Goal: Transaction & Acquisition: Obtain resource

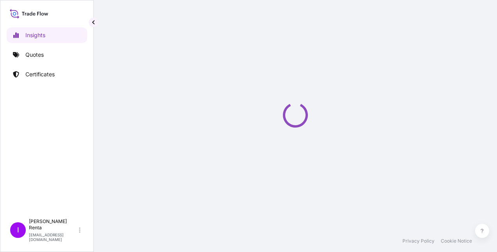
select select "2025"
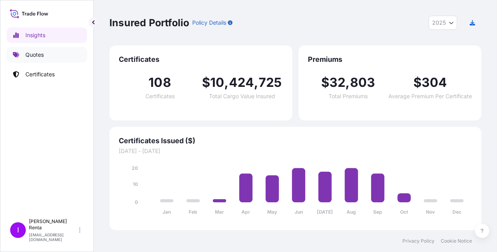
click at [45, 55] on link "Quotes" at bounding box center [47, 55] width 81 height 16
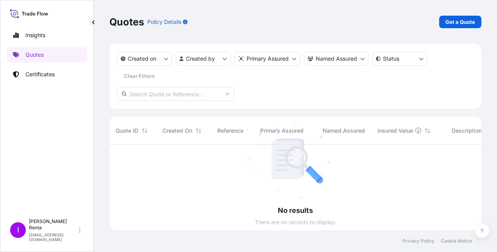
scroll to position [107, 366]
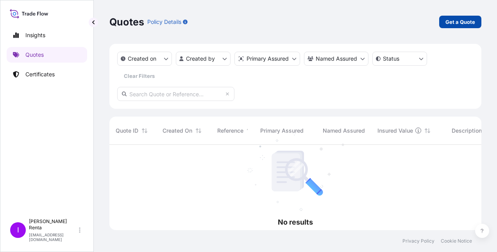
click at [456, 19] on p "Get a Quote" at bounding box center [461, 22] width 30 height 8
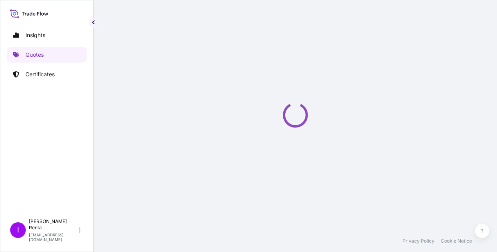
select select "Ocean Vessel"
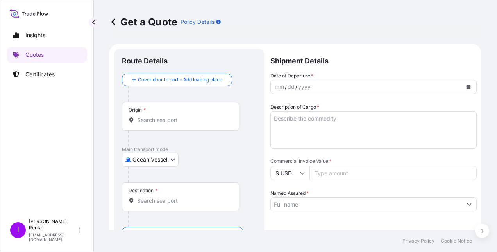
scroll to position [13, 0]
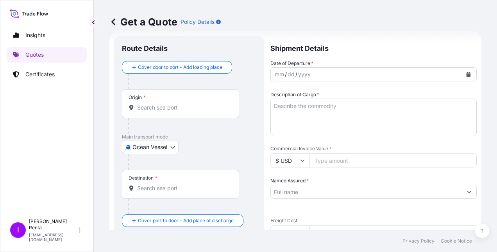
click at [155, 109] on input "Origin *" at bounding box center [183, 108] width 92 height 8
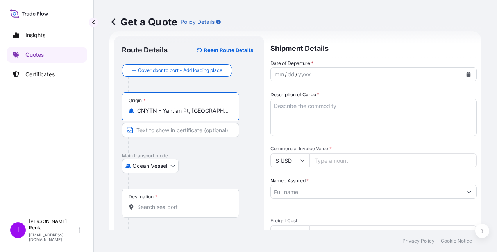
type input "CNYTN - Yantian Pt, [GEOGRAPHIC_DATA]"
click at [148, 205] on input "Destination *" at bounding box center [183, 207] width 92 height 8
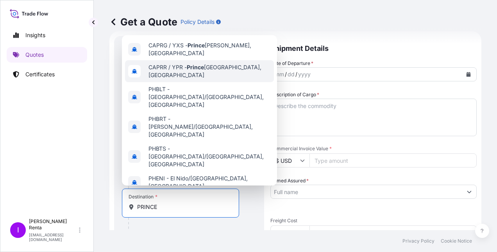
click at [230, 64] on span "CAPRR / YPR - [GEOGRAPHIC_DATA][PERSON_NAME], [GEOGRAPHIC_DATA]" at bounding box center [210, 71] width 122 height 16
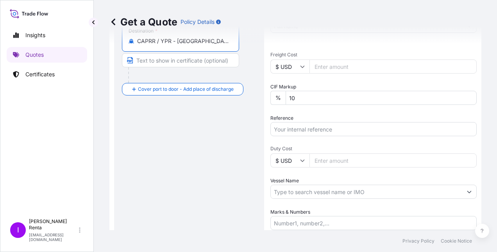
scroll to position [174, 0]
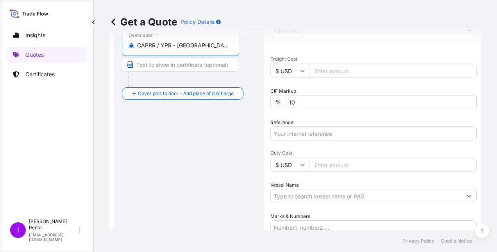
type input "CAPRR / YPR - [GEOGRAPHIC_DATA][PERSON_NAME], [GEOGRAPHIC_DATA]"
click at [143, 63] on input "Text to appear on certificate" at bounding box center [180, 64] width 117 height 14
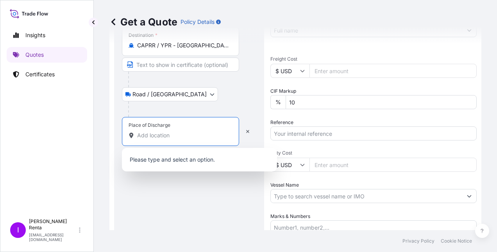
click at [167, 131] on input "Place of Discharge" at bounding box center [183, 135] width 92 height 8
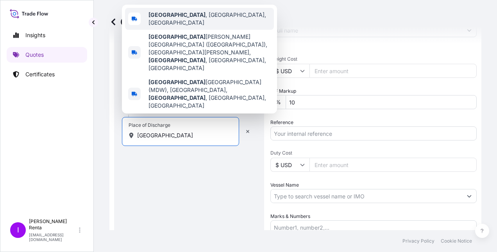
click at [185, 13] on div "[GEOGRAPHIC_DATA] , [GEOGRAPHIC_DATA], [GEOGRAPHIC_DATA]" at bounding box center [199, 19] width 149 height 22
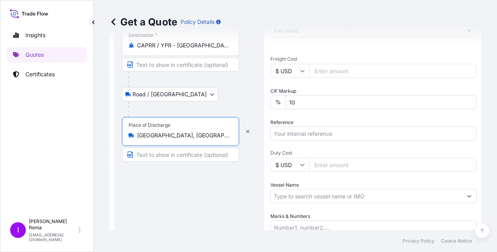
type input "[GEOGRAPHIC_DATA], [GEOGRAPHIC_DATA], [GEOGRAPHIC_DATA]"
click at [166, 150] on input "Text to appear on certificate" at bounding box center [180, 154] width 117 height 14
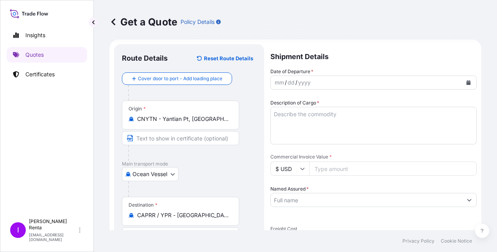
scroll to position [0, 0]
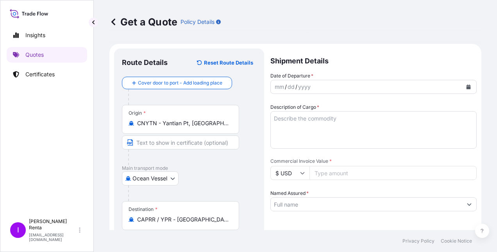
type input "DELIVERY TO [GEOGRAPHIC_DATA], [GEOGRAPHIC_DATA]"
click at [291, 81] on div "mm / dd / yyyy" at bounding box center [367, 87] width 192 height 14
click at [290, 84] on div "dd" at bounding box center [291, 86] width 9 height 9
click at [467, 85] on icon "Calendar" at bounding box center [469, 86] width 4 height 5
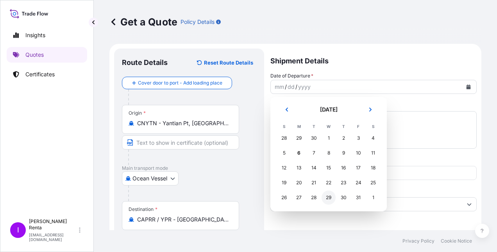
click at [329, 193] on div "29" at bounding box center [329, 197] width 14 height 14
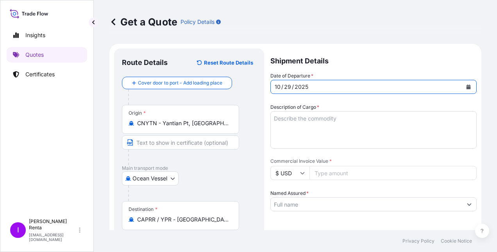
click at [466, 84] on icon "Calendar" at bounding box center [468, 86] width 5 height 5
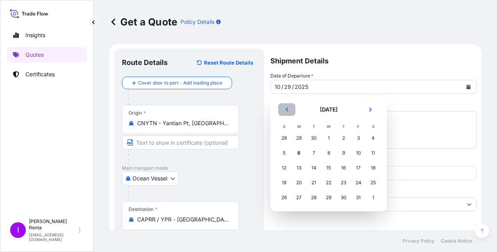
click at [287, 108] on icon "Previous" at bounding box center [287, 109] width 2 height 4
click at [299, 195] on div "29" at bounding box center [299, 197] width 14 height 14
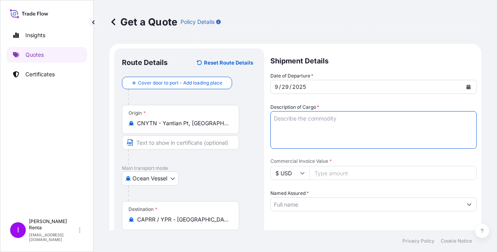
click at [304, 122] on textarea "Description of Cargo *" at bounding box center [374, 130] width 206 height 38
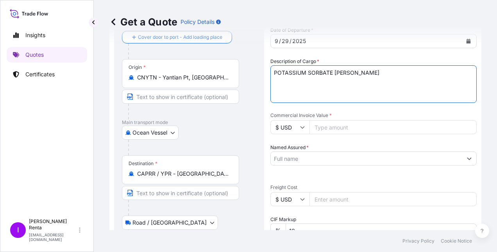
scroll to position [61, 0]
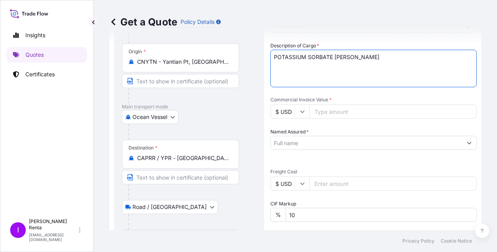
type textarea "POTASSIUM SORBATE [PERSON_NAME]"
click at [322, 112] on input "Commercial Invoice Value *" at bounding box center [393, 111] width 167 height 14
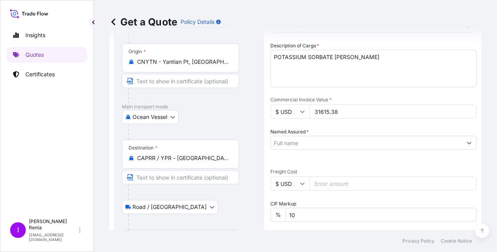
type input "31615.38"
click at [274, 55] on textarea "POTASSIUM SORBATE [PERSON_NAME]" at bounding box center [374, 69] width 206 height 38
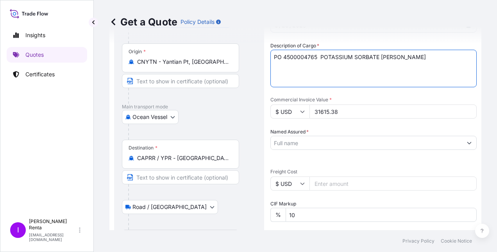
drag, startPoint x: 296, startPoint y: 54, endPoint x: 306, endPoint y: 59, distance: 10.7
type textarea "PO 4500004765 POTASSIUM SORBATE [PERSON_NAME]"
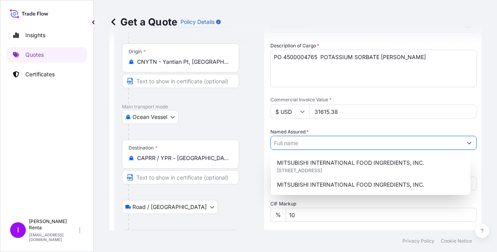
click at [307, 143] on input "Named Assured *" at bounding box center [367, 143] width 192 height 14
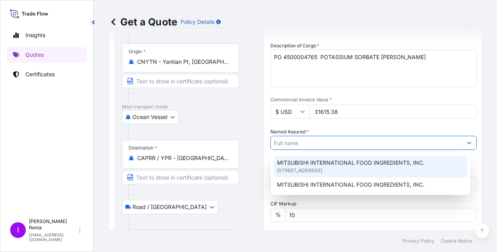
click at [302, 164] on span "MITSUBISHI INTERNATIONAL FOOD INGREDIENTS, INC." at bounding box center [350, 163] width 147 height 8
type input "MITSUBISHI INTERNATIONAL FOOD INGREDIENTS, INC."
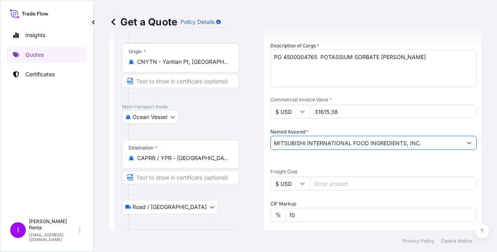
click at [333, 186] on input "Freight Cost" at bounding box center [393, 183] width 167 height 14
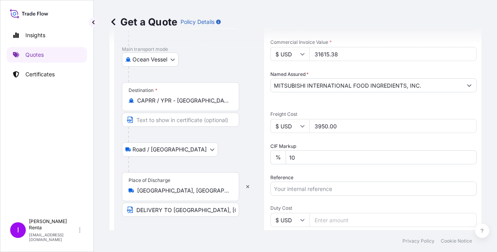
scroll to position [164, 0]
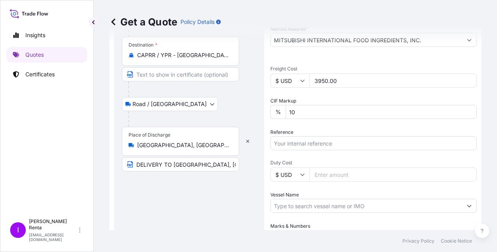
type input "3950.00"
click at [290, 143] on input "Reference" at bounding box center [374, 143] width 206 height 14
type input "PO 4500004765"
click at [330, 171] on input "Duty Cost" at bounding box center [393, 174] width 167 height 14
type input "7903.85"
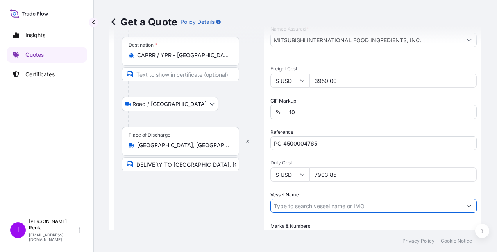
click at [294, 203] on input "Vessel Name" at bounding box center [367, 206] width 192 height 14
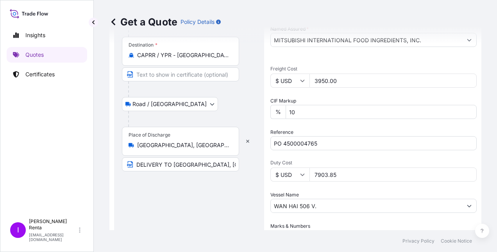
click at [356, 207] on input "WAN HAI 506 V." at bounding box center [367, 206] width 192 height 14
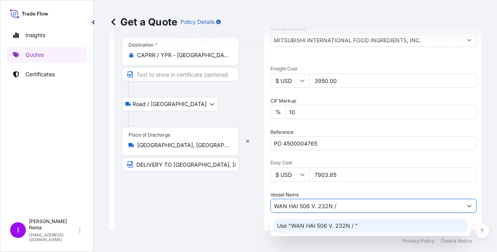
drag, startPoint x: 345, startPoint y: 206, endPoint x: 332, endPoint y: 209, distance: 13.2
click at [332, 209] on input "WAN HAI 506 V. 232N /" at bounding box center [367, 206] width 192 height 14
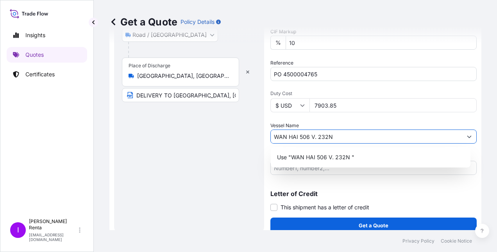
scroll to position [233, 0]
type input "WAN HAI 506 V. 232N"
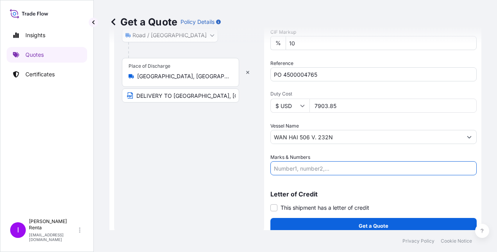
click at [328, 169] on input "Marks & Numbers" at bounding box center [374, 168] width 206 height 14
drag, startPoint x: 319, startPoint y: 172, endPoint x: 328, endPoint y: 168, distance: 9.3
click at [319, 171] on input "PO 4500004765 20 PALLETS" at bounding box center [374, 168] width 206 height 14
paste input "820"
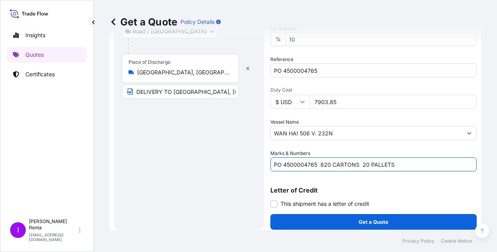
scroll to position [241, 0]
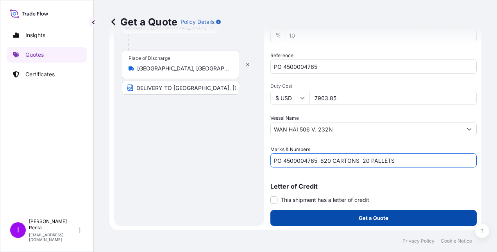
type input "PO 4500004765 820 CARTONS 20 PALLETS"
click at [359, 216] on p "Get a Quote" at bounding box center [374, 218] width 30 height 8
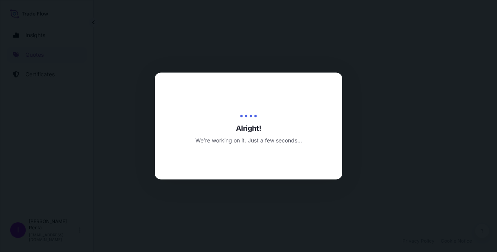
select select "Ocean Vessel"
select select "Road / [GEOGRAPHIC_DATA]"
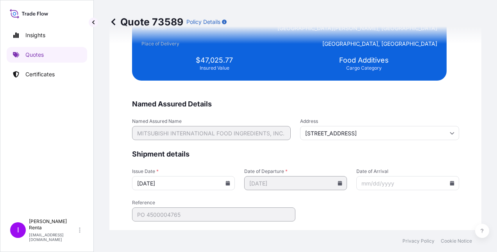
scroll to position [1591, 0]
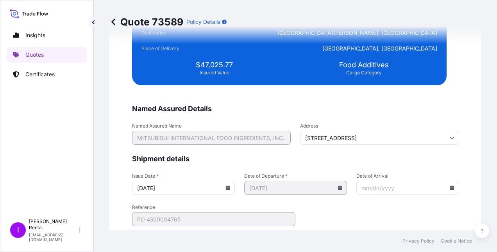
click at [404, 188] on input "Date of Arrival" at bounding box center [408, 188] width 103 height 14
click at [450, 187] on icon at bounding box center [452, 187] width 4 height 5
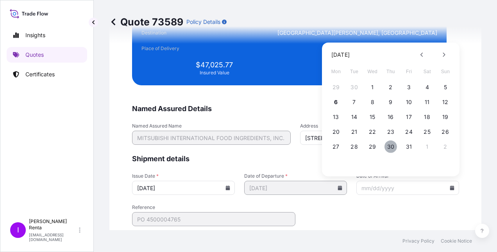
click at [390, 143] on button "30" at bounding box center [391, 146] width 13 height 13
type input "[DATE]"
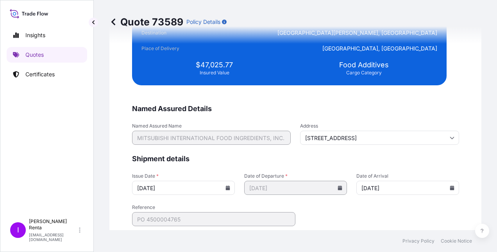
scroll to position [1619, 0]
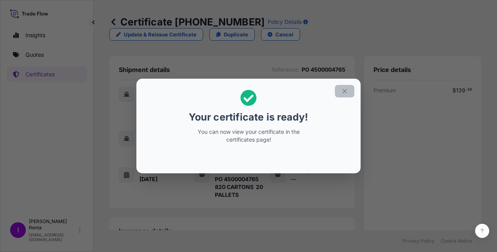
click at [344, 90] on icon "button" at bounding box center [344, 91] width 4 height 4
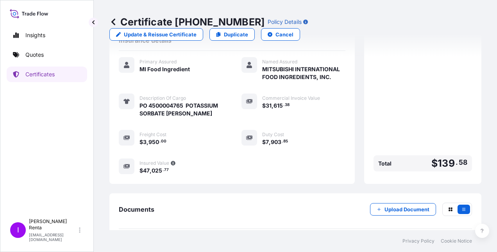
scroll to position [205, 0]
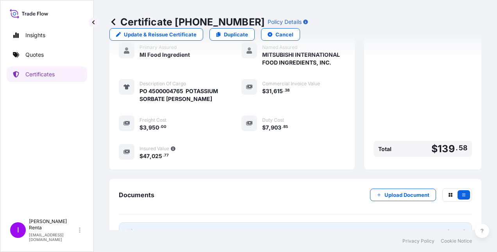
click at [140, 228] on span "Certificate" at bounding box center [154, 232] width 28 height 8
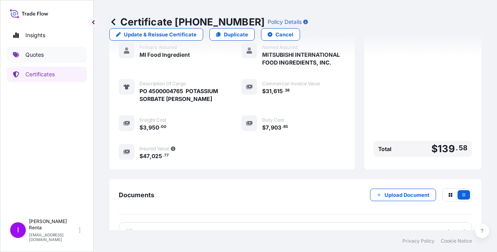
click at [34, 52] on p "Quotes" at bounding box center [34, 55] width 18 height 8
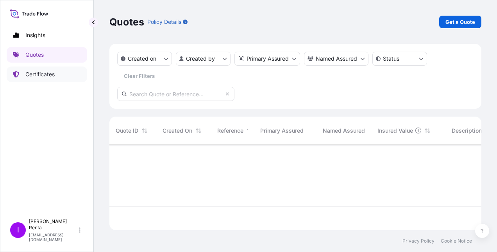
scroll to position [107, 366]
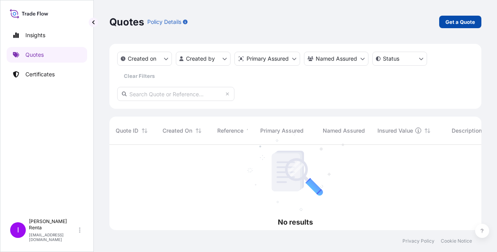
click at [455, 20] on p "Get a Quote" at bounding box center [461, 22] width 30 height 8
select select "Ocean Vessel"
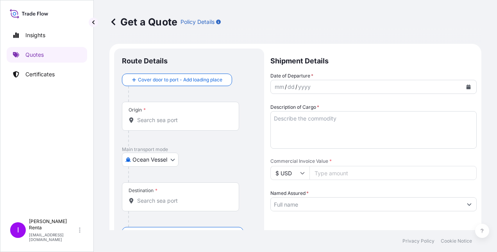
scroll to position [13, 0]
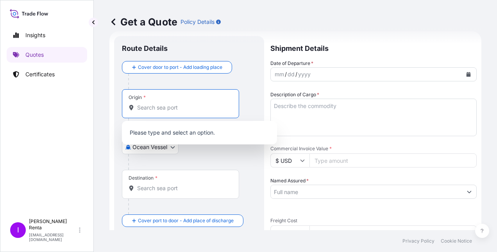
click at [167, 104] on input "Origin *" at bounding box center [183, 108] width 92 height 8
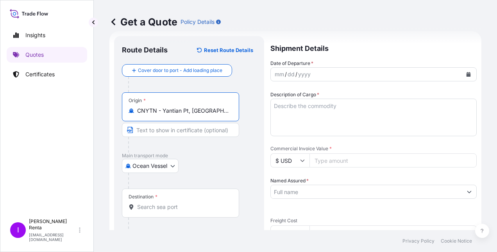
type input "CNYTN - Yantian Pt, [GEOGRAPHIC_DATA]"
click at [155, 207] on input "Destination *" at bounding box center [183, 207] width 92 height 8
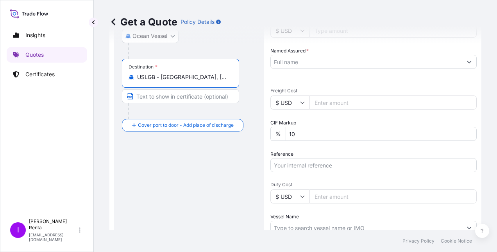
scroll to position [137, 0]
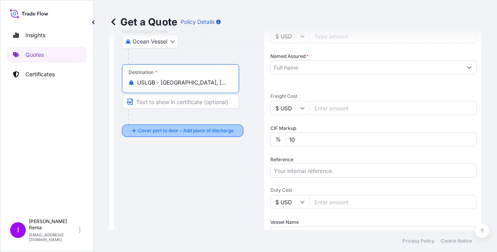
type input "USLGB - [GEOGRAPHIC_DATA], [GEOGRAPHIC_DATA]"
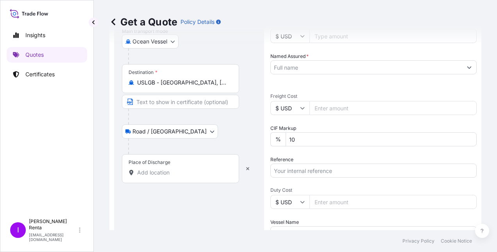
click at [142, 171] on input "Place of Discharge" at bounding box center [183, 172] width 92 height 8
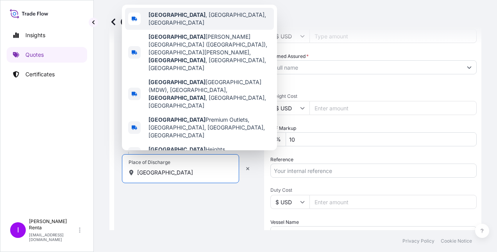
click at [178, 27] on span "[GEOGRAPHIC_DATA] , [GEOGRAPHIC_DATA], [GEOGRAPHIC_DATA]" at bounding box center [210, 19] width 122 height 16
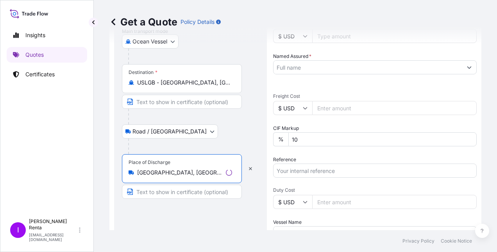
type input "[GEOGRAPHIC_DATA], [GEOGRAPHIC_DATA], [GEOGRAPHIC_DATA]"
click at [160, 192] on input "Text to appear on certificate" at bounding box center [182, 192] width 120 height 14
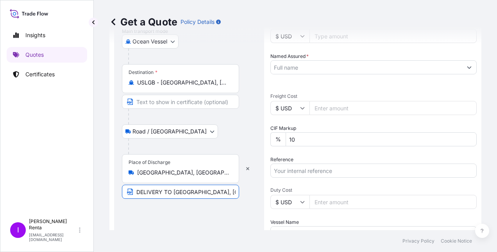
scroll to position [0, 0]
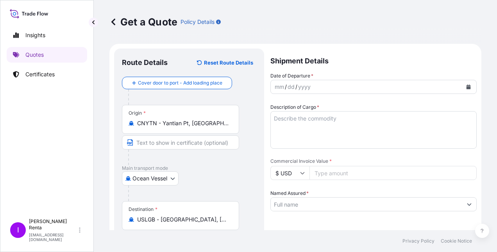
type input "DELIVERY TO [GEOGRAPHIC_DATA], [GEOGRAPHIC_DATA]"
click at [300, 86] on div "yyyy" at bounding box center [304, 86] width 14 height 9
click at [467, 85] on icon "Calendar" at bounding box center [469, 86] width 4 height 5
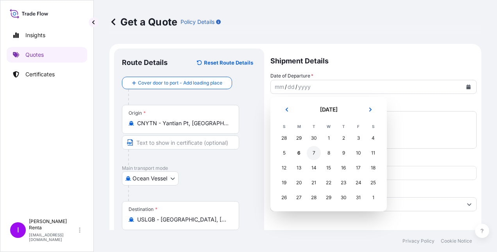
click at [312, 152] on div "7" at bounding box center [314, 153] width 14 height 14
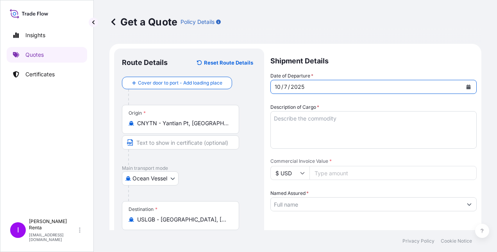
click at [296, 124] on textarea "Description of Cargo *" at bounding box center [374, 130] width 206 height 38
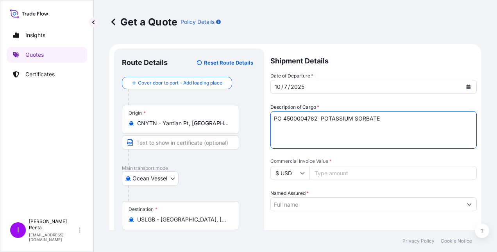
type textarea "PO 4500004782 POTASSIUM SORBATE"
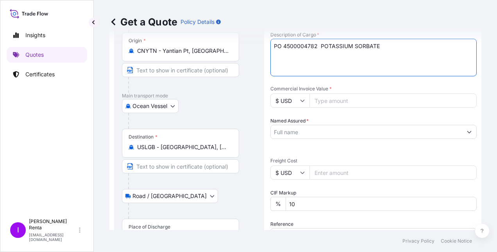
scroll to position [72, 0]
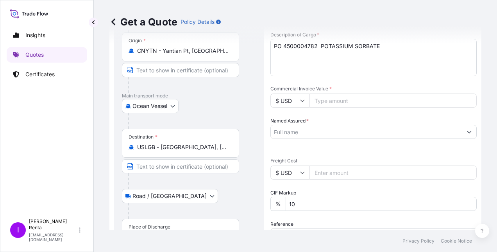
click at [330, 102] on input "Commercial Invoice Value *" at bounding box center [393, 100] width 167 height 14
type input "36704.69"
click at [327, 129] on input "Named Assured *" at bounding box center [367, 132] width 192 height 14
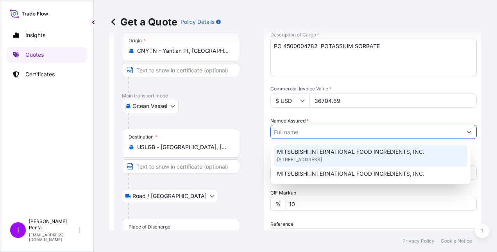
click at [334, 154] on span "MITSUBISHI INTERNATIONAL FOOD INGREDIENTS, INC." at bounding box center [350, 152] width 147 height 8
type input "MITSUBISHI INTERNATIONAL FOOD INGREDIENTS, INC."
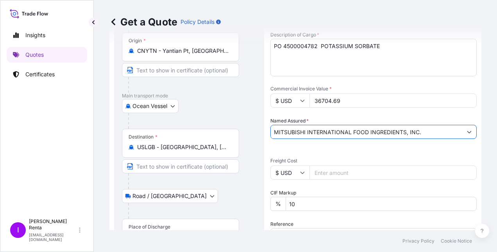
click at [308, 170] on input "$ USD" at bounding box center [290, 172] width 39 height 14
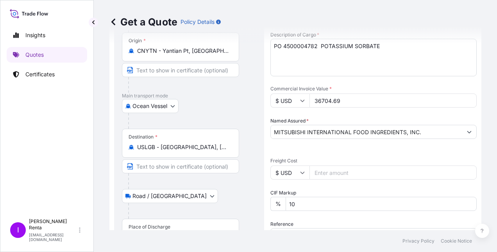
click at [328, 172] on input "Freight Cost" at bounding box center [393, 172] width 167 height 14
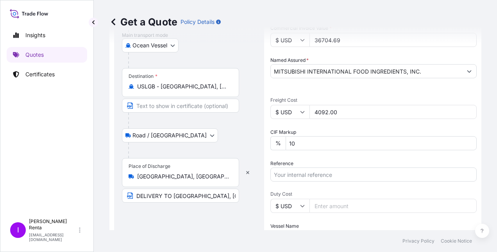
scroll to position [149, 0]
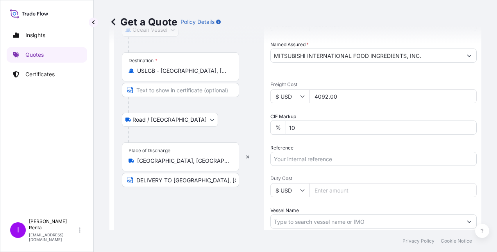
type input "4092.00"
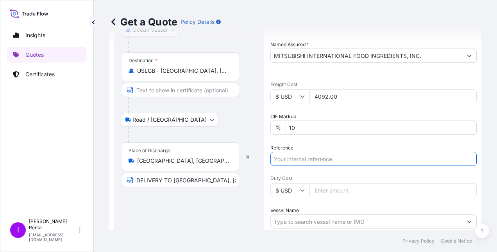
click at [296, 160] on input "Reference" at bounding box center [374, 159] width 206 height 14
drag, startPoint x: 296, startPoint y: 159, endPoint x: 322, endPoint y: 159, distance: 25.8
click at [296, 159] on input "PO 4500004782" at bounding box center [374, 159] width 206 height 14
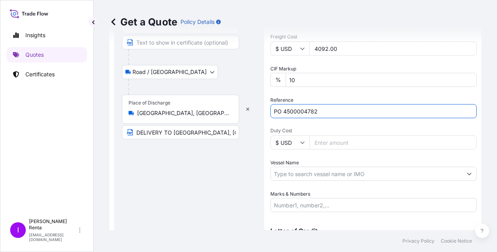
scroll to position [228, 0]
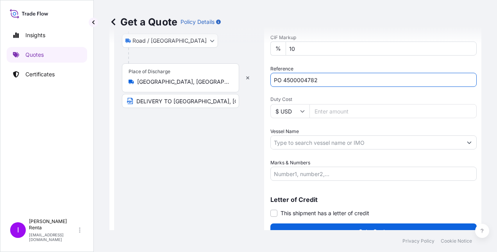
type input "PO 4500004782"
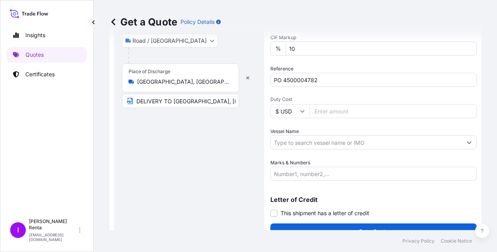
click at [317, 107] on input "Duty Cost" at bounding box center [393, 111] width 167 height 14
type input "9176.17"
click at [357, 144] on input "Vessel Name" at bounding box center [367, 142] width 192 height 14
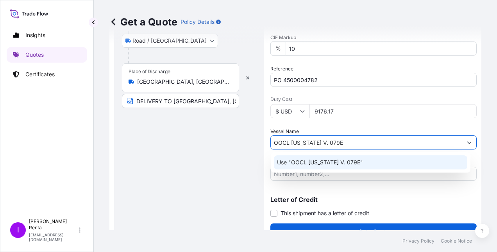
type input "OOCL [US_STATE] V. 079E"
click at [143, 141] on div "Route Details Reset Route Details Cover door to port - Add loading place Place …" at bounding box center [189, 30] width 134 height 402
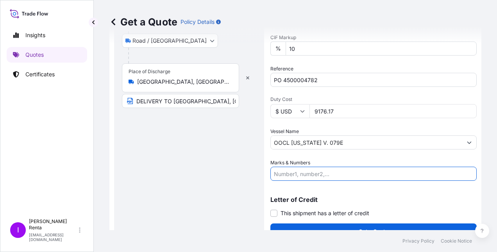
click at [324, 170] on input "Marks & Numbers" at bounding box center [374, 174] width 206 height 14
drag, startPoint x: 321, startPoint y: 174, endPoint x: 341, endPoint y: 165, distance: 22.4
click at [324, 171] on input "PO 4500004782 826 Cartons/Bags 20 PALLETS" at bounding box center [374, 174] width 206 height 14
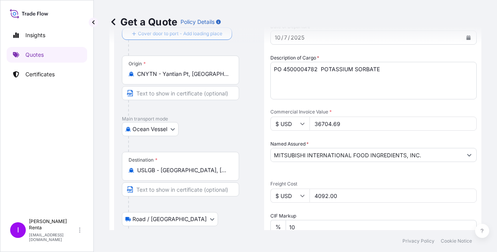
scroll to position [38, 0]
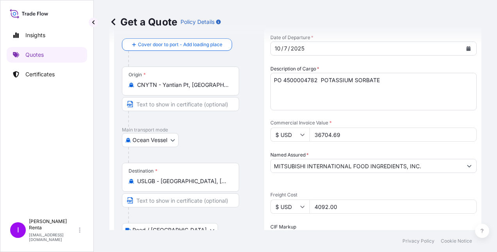
type input "PO 4500004782 Total 826 Cartons/Bags 20 PALLETS"
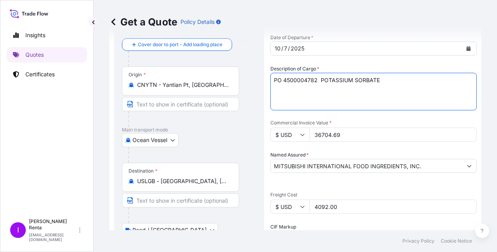
drag, startPoint x: 296, startPoint y: 79, endPoint x: 314, endPoint y: 75, distance: 19.1
click at [435, 90] on textarea "PO 4500004782 POTASSIUM SORBATE" at bounding box center [374, 92] width 206 height 38
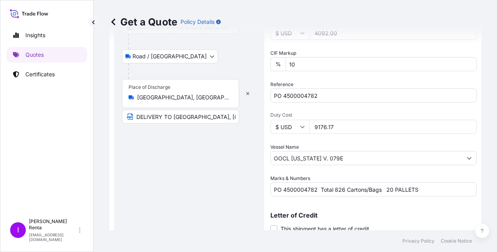
scroll to position [241, 0]
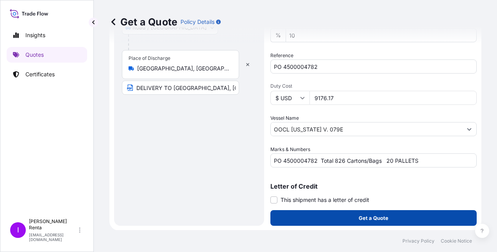
type textarea "PO 4500004782 POTASSIUM SORBATE & SORBIC ACID"
click at [348, 217] on button "Get a Quote" at bounding box center [374, 218] width 206 height 16
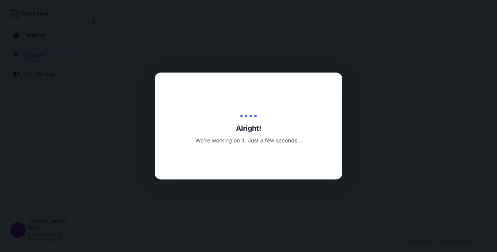
select select "Ocean Vessel"
select select "Road / [GEOGRAPHIC_DATA]"
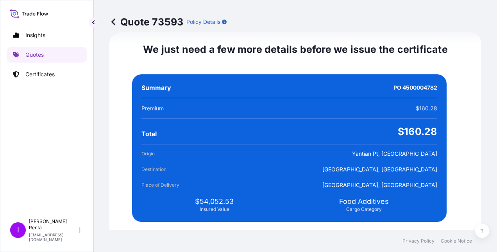
scroll to position [1619, 0]
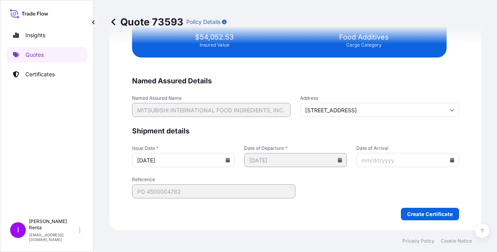
click at [380, 158] on input "Date of Arrival" at bounding box center [408, 160] width 103 height 14
click at [450, 158] on icon at bounding box center [452, 160] width 4 height 5
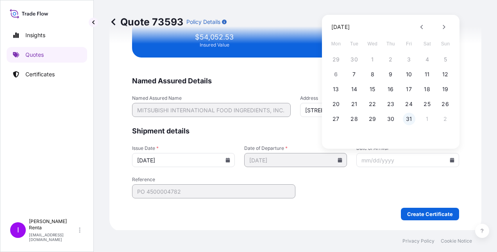
click at [410, 118] on button "31" at bounding box center [409, 119] width 13 height 13
type input "[DATE]"
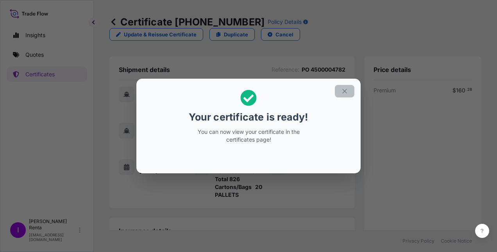
click at [348, 89] on icon "button" at bounding box center [344, 91] width 7 height 7
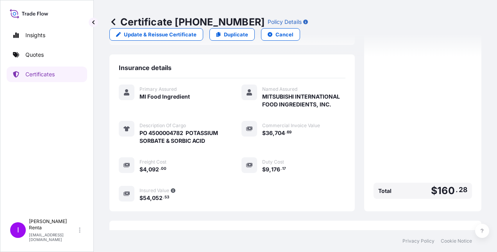
scroll to position [213, 0]
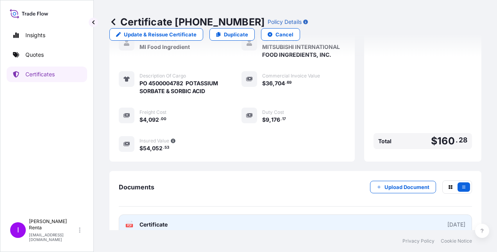
click at [152, 220] on span "Certificate" at bounding box center [154, 224] width 28 height 8
